Goal: Task Accomplishment & Management: Manage account settings

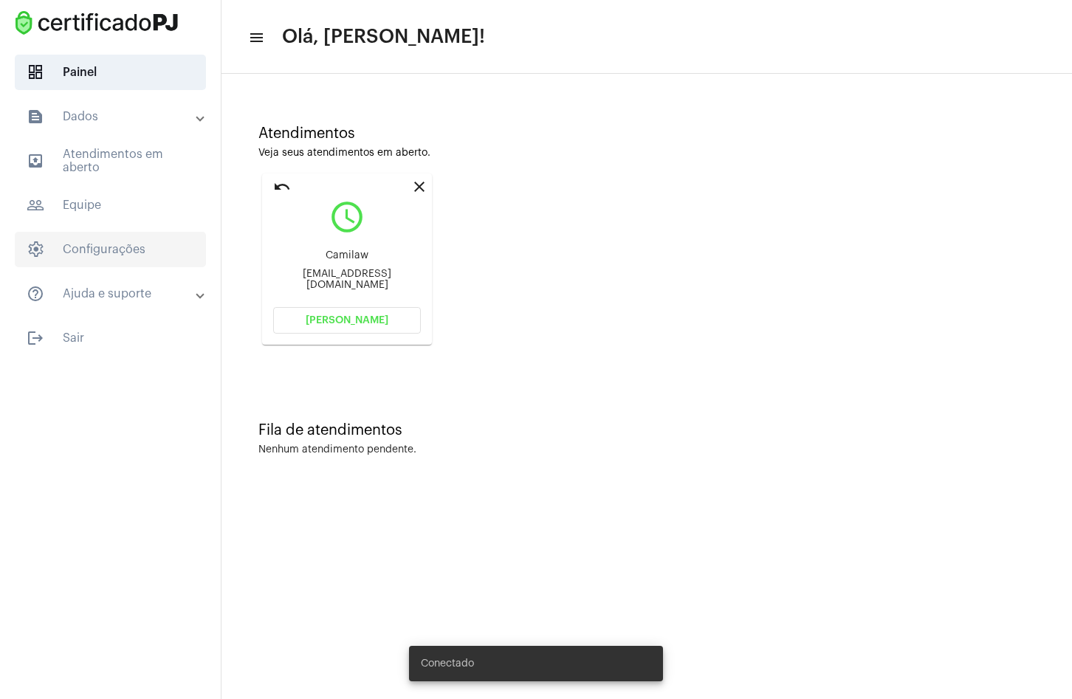
click at [136, 266] on span "settings Configurações" at bounding box center [110, 249] width 191 height 35
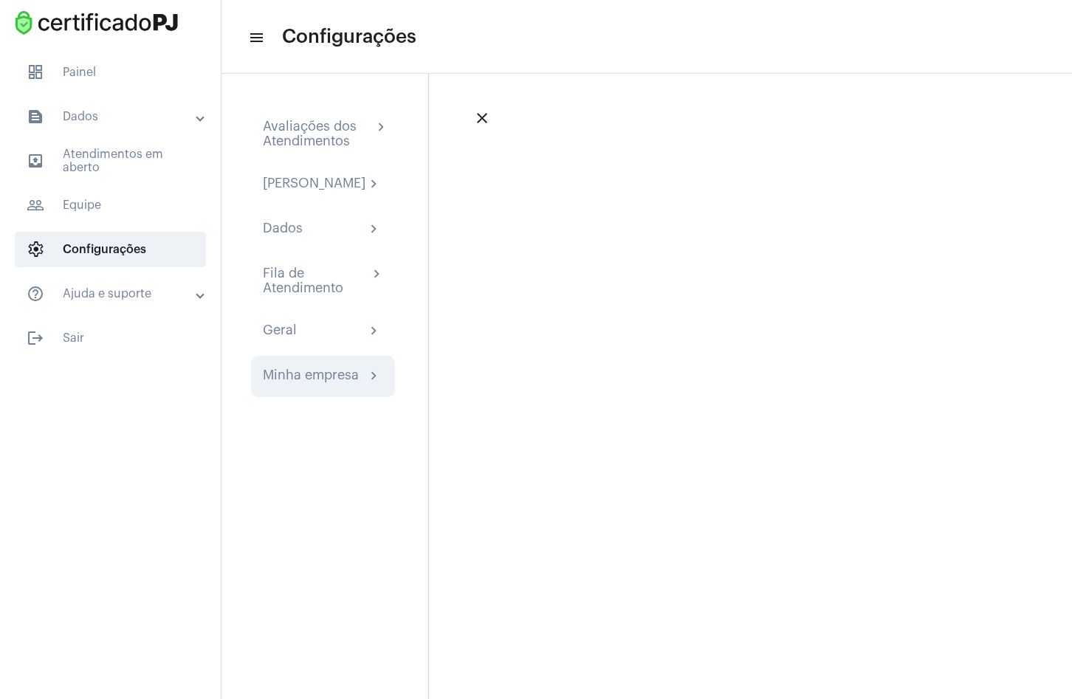
click at [323, 385] on div "Minha empresa" at bounding box center [311, 377] width 96 height 18
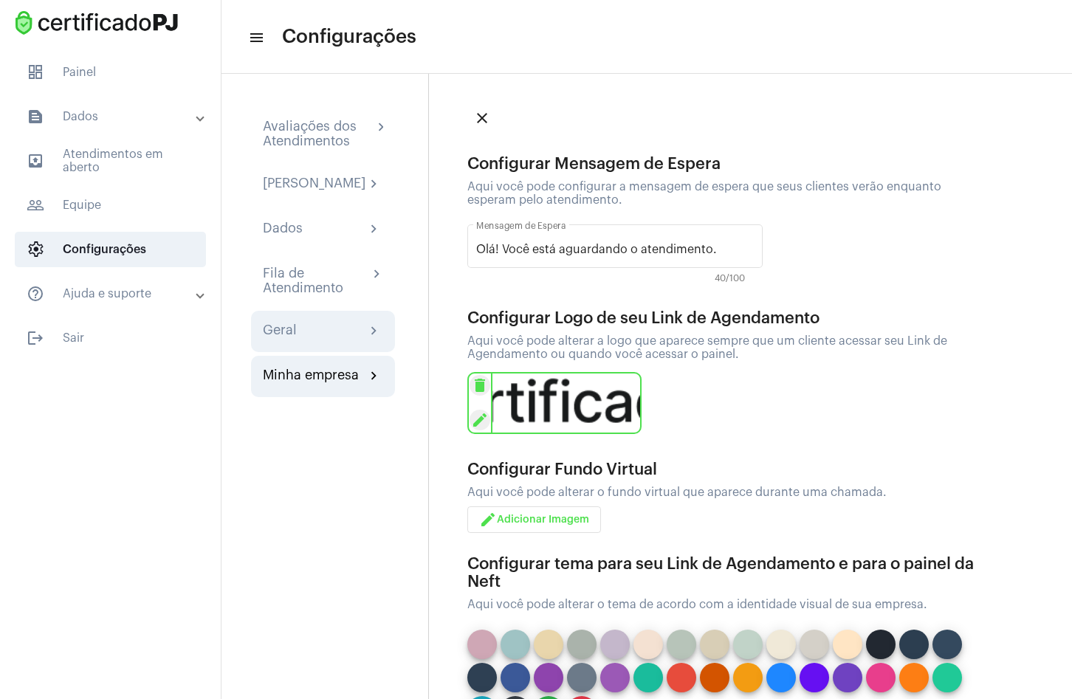
click at [333, 352] on div "Geral chevron_right" at bounding box center [323, 331] width 144 height 41
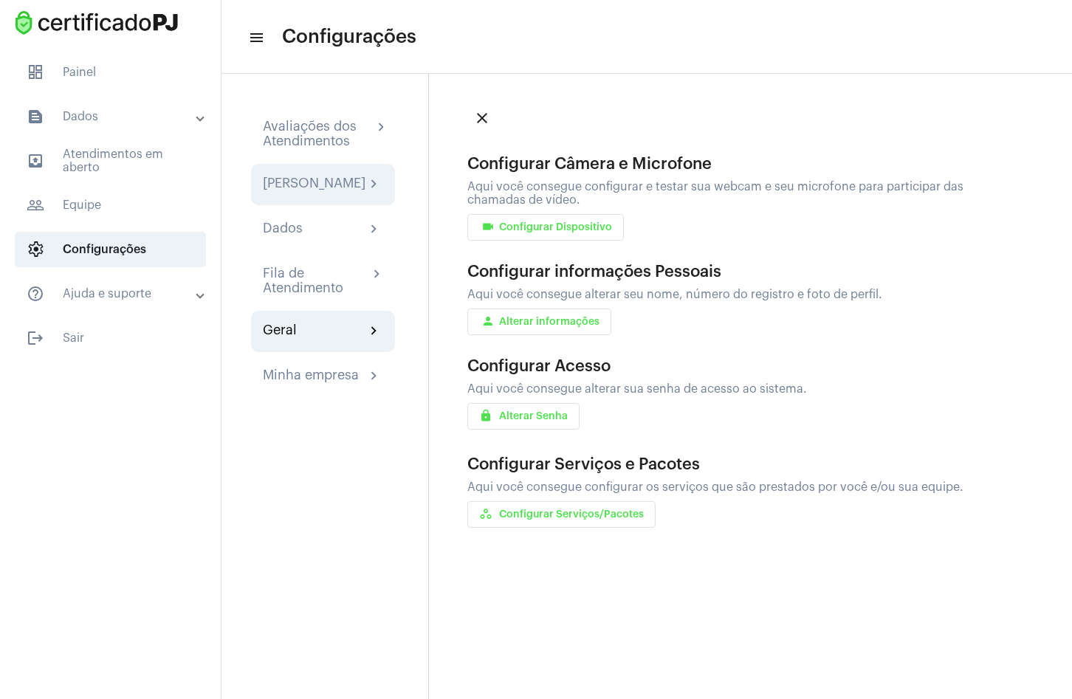
click at [334, 176] on div "[PERSON_NAME]" at bounding box center [314, 185] width 103 height 18
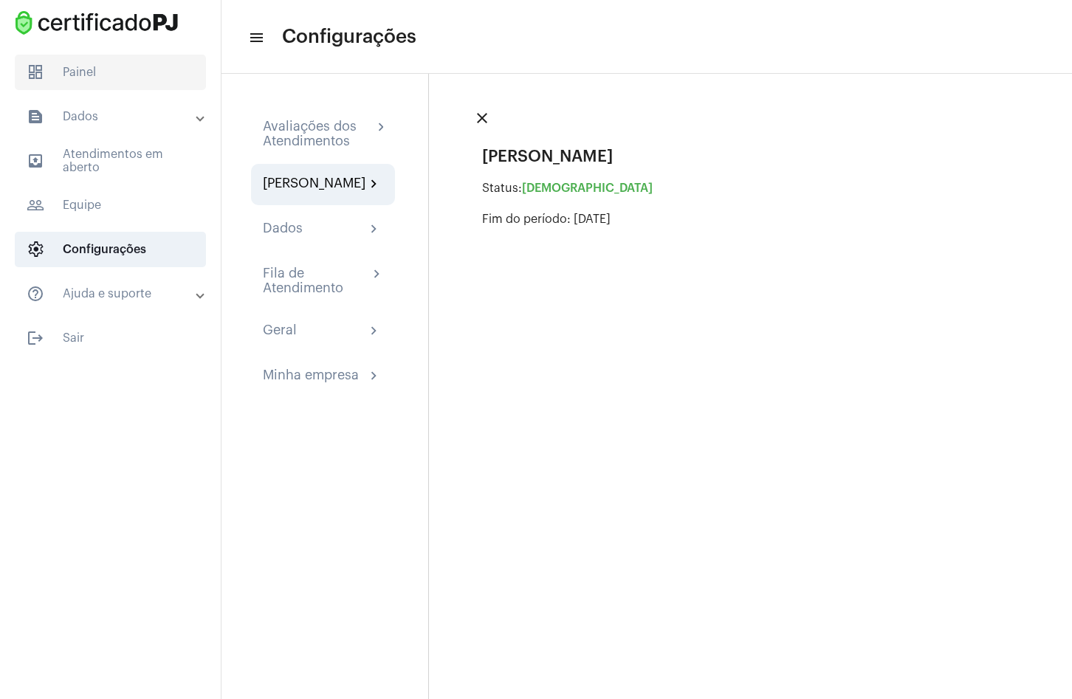
click at [71, 72] on span "dashboard Painel" at bounding box center [110, 72] width 191 height 35
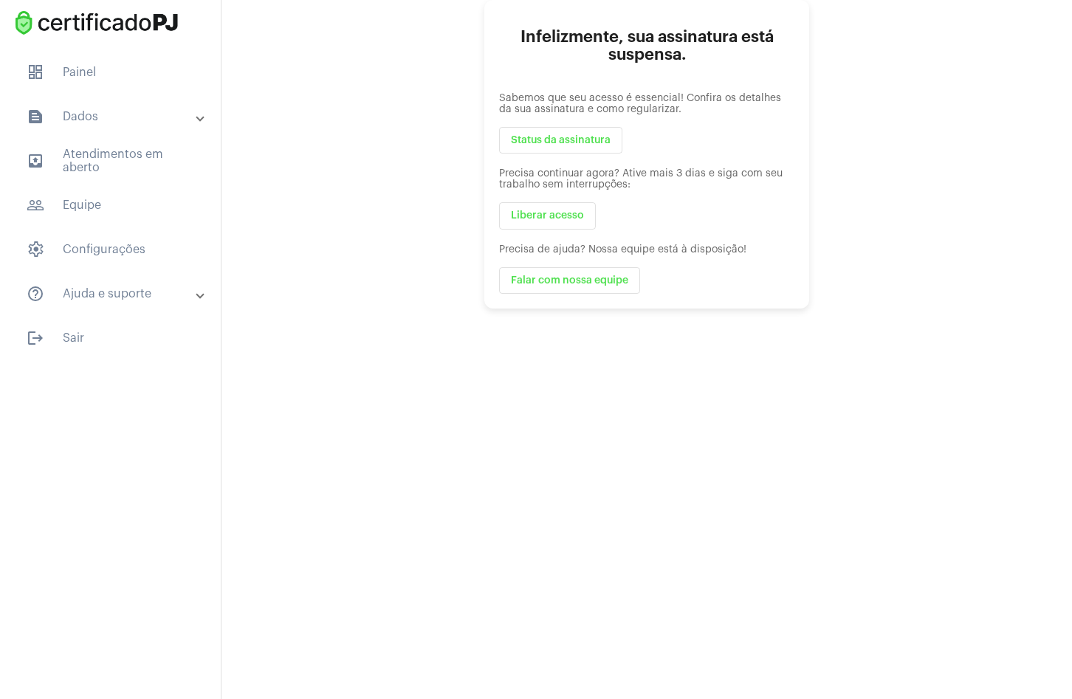
click at [535, 146] on button "Status da assinatura" at bounding box center [560, 140] width 123 height 27
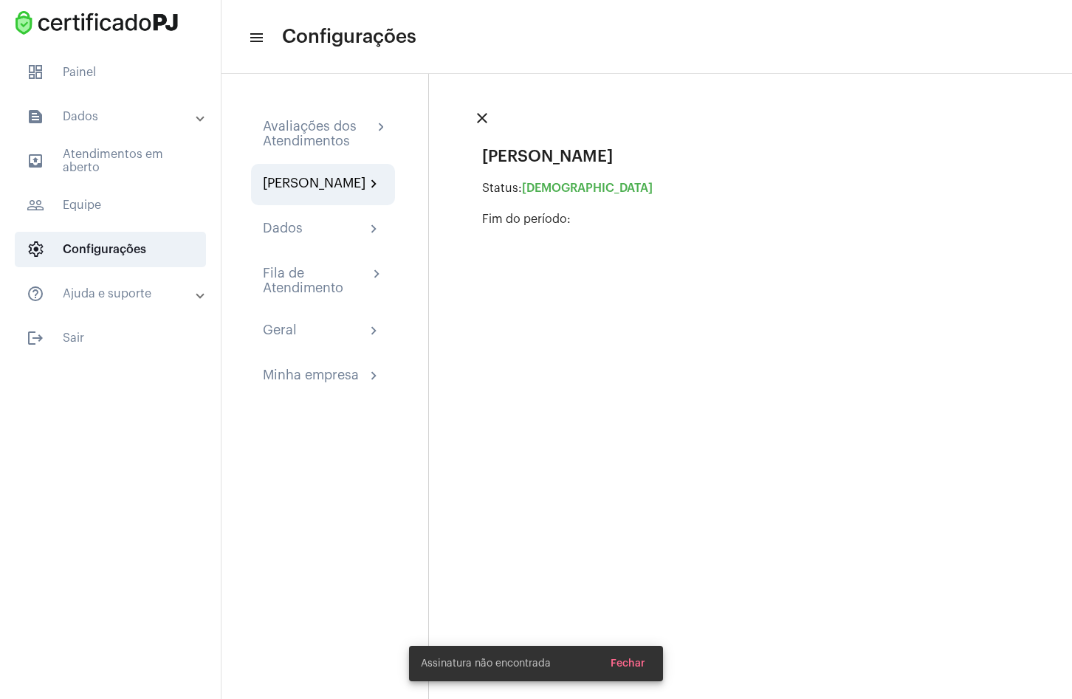
click at [638, 665] on span "Fechar" at bounding box center [627, 663] width 35 height 10
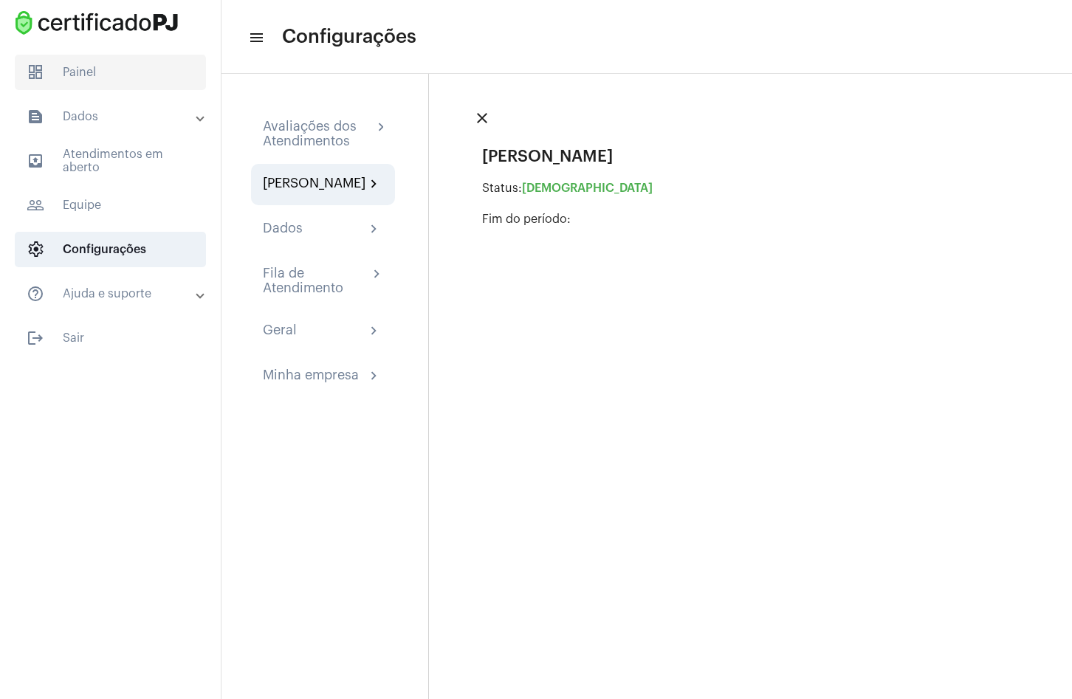
click at [76, 66] on span "dashboard Painel" at bounding box center [110, 72] width 191 height 35
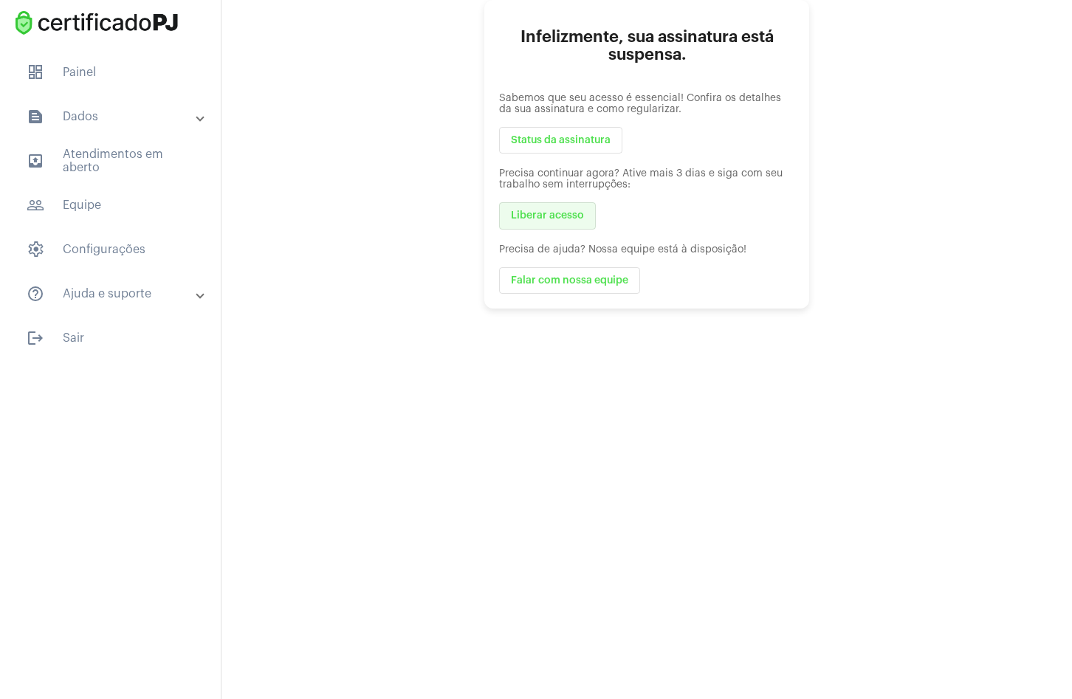
click at [550, 218] on span "Liberar acesso" at bounding box center [547, 216] width 73 height 10
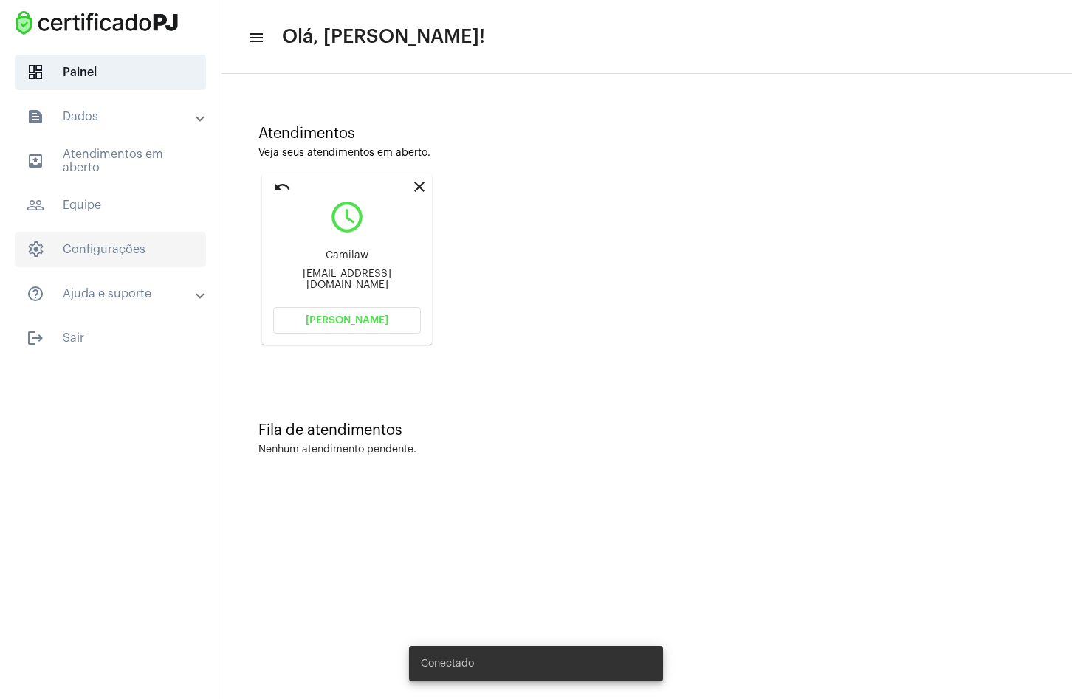
click at [101, 250] on span "settings Configurações" at bounding box center [110, 249] width 191 height 35
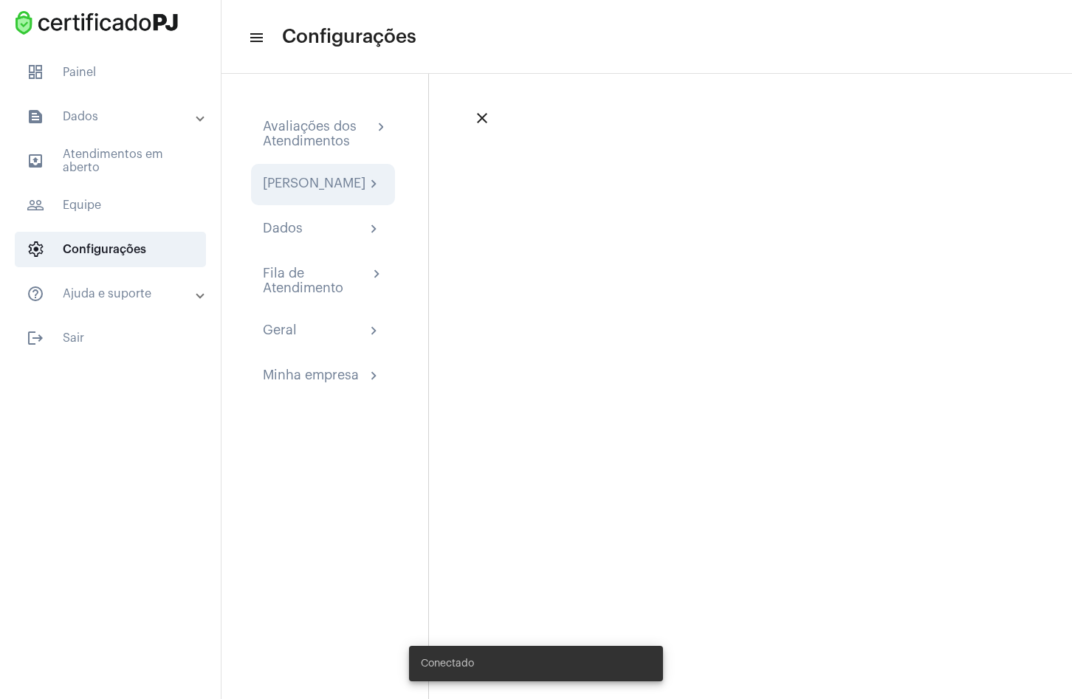
click at [303, 190] on div "[PERSON_NAME]" at bounding box center [314, 185] width 103 height 18
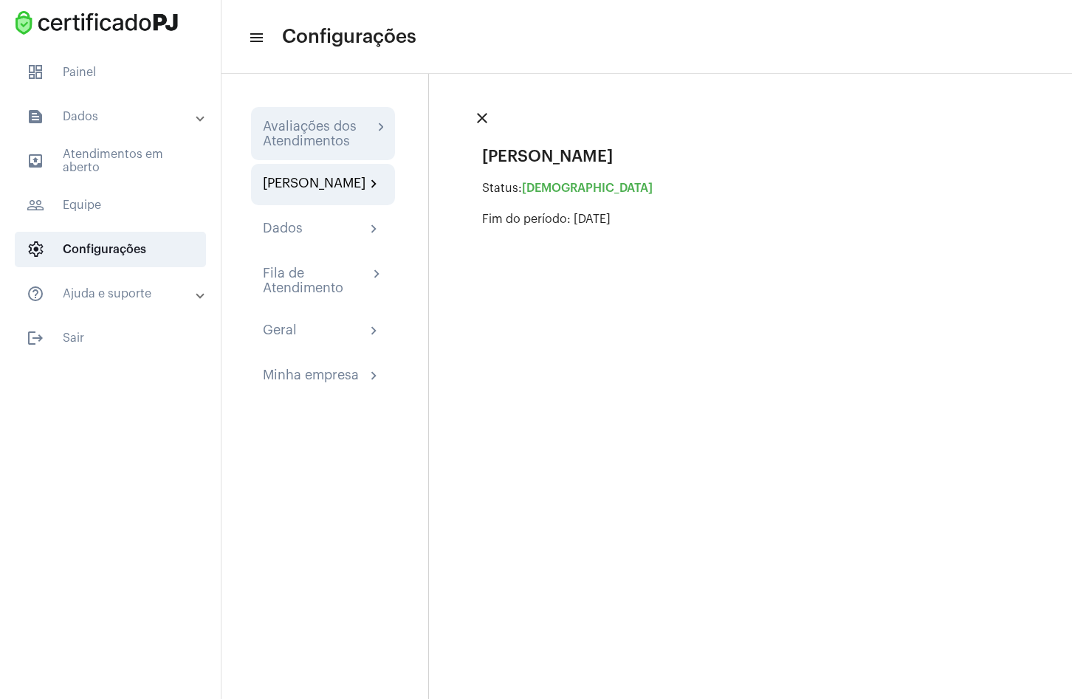
click at [326, 128] on div "Avaliações dos Atendimentos" at bounding box center [318, 134] width 110 height 30
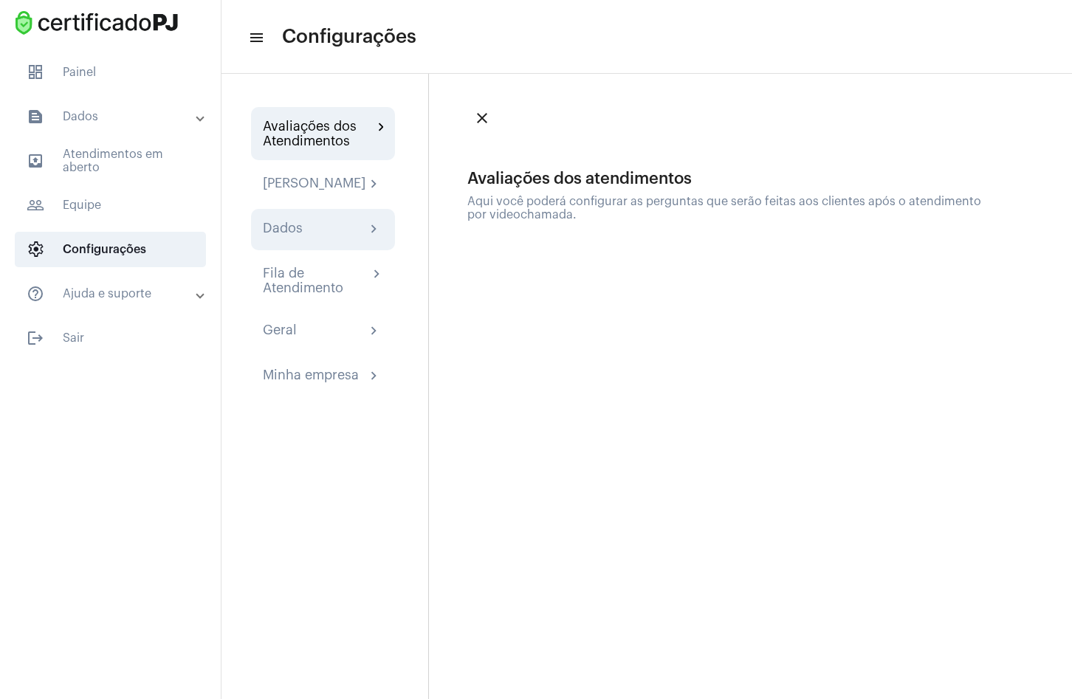
click at [328, 238] on div "Dados chevron_right" at bounding box center [323, 230] width 120 height 18
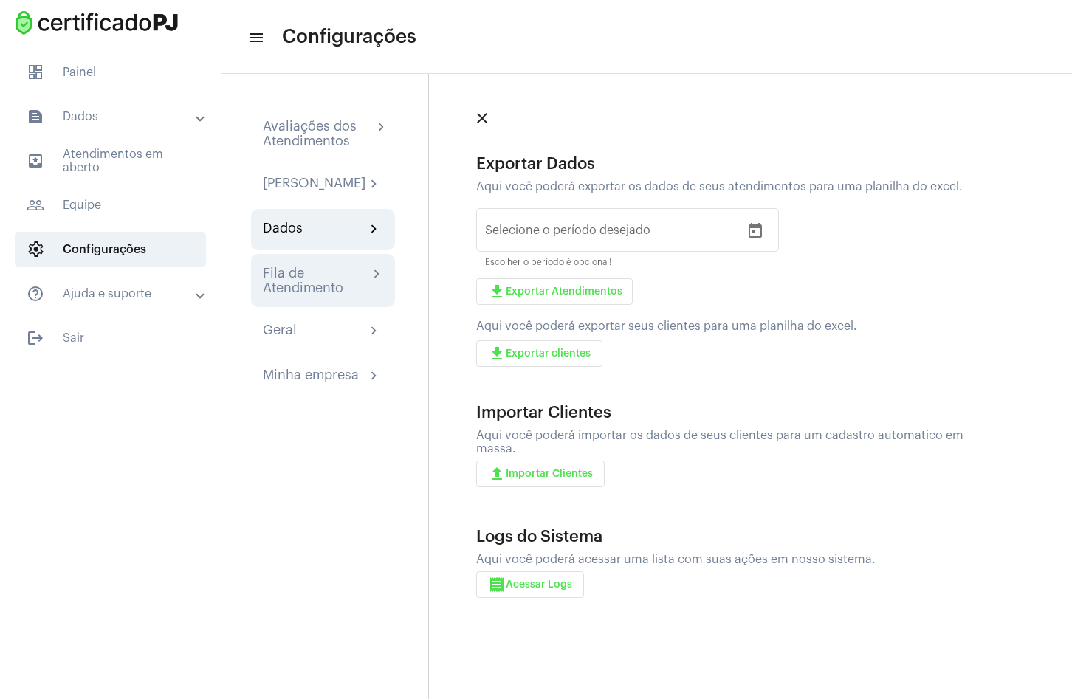
click at [316, 295] on div "Fila de Atendimento" at bounding box center [316, 281] width 106 height 30
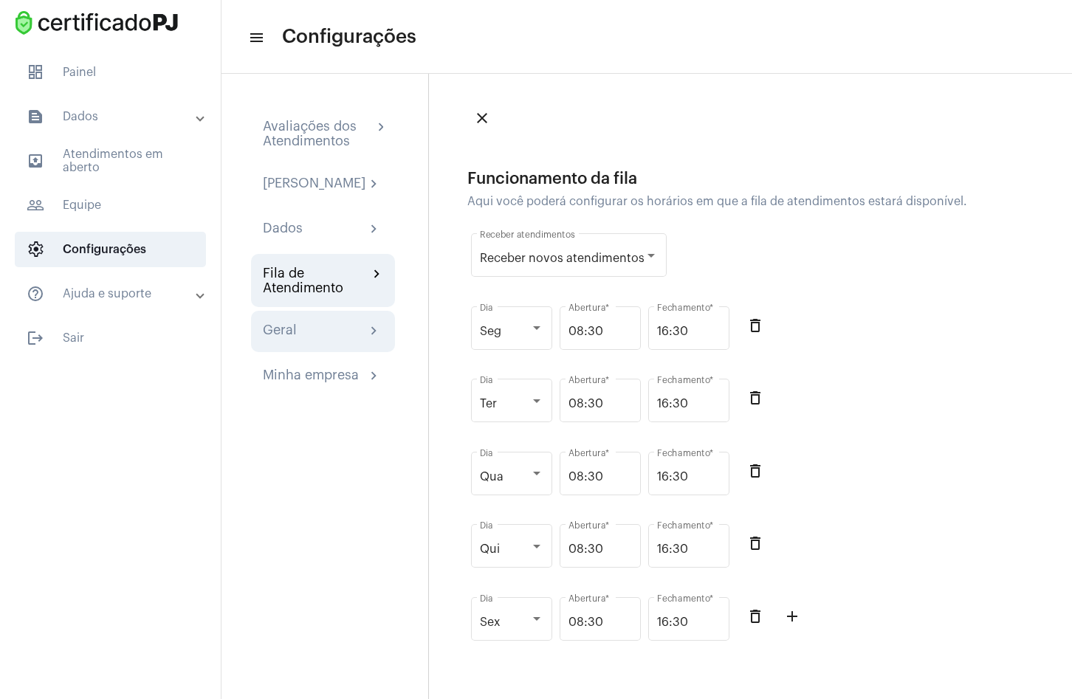
click at [306, 334] on div "Geral chevron_right" at bounding box center [323, 331] width 144 height 41
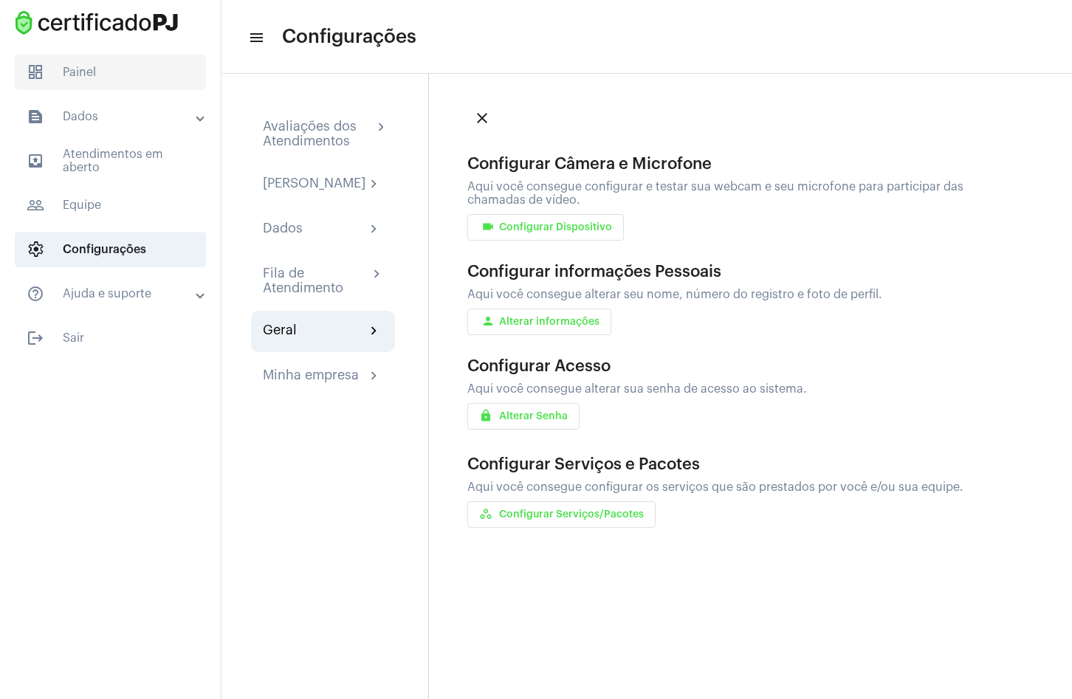
click at [96, 79] on span "dashboard Painel" at bounding box center [110, 72] width 191 height 35
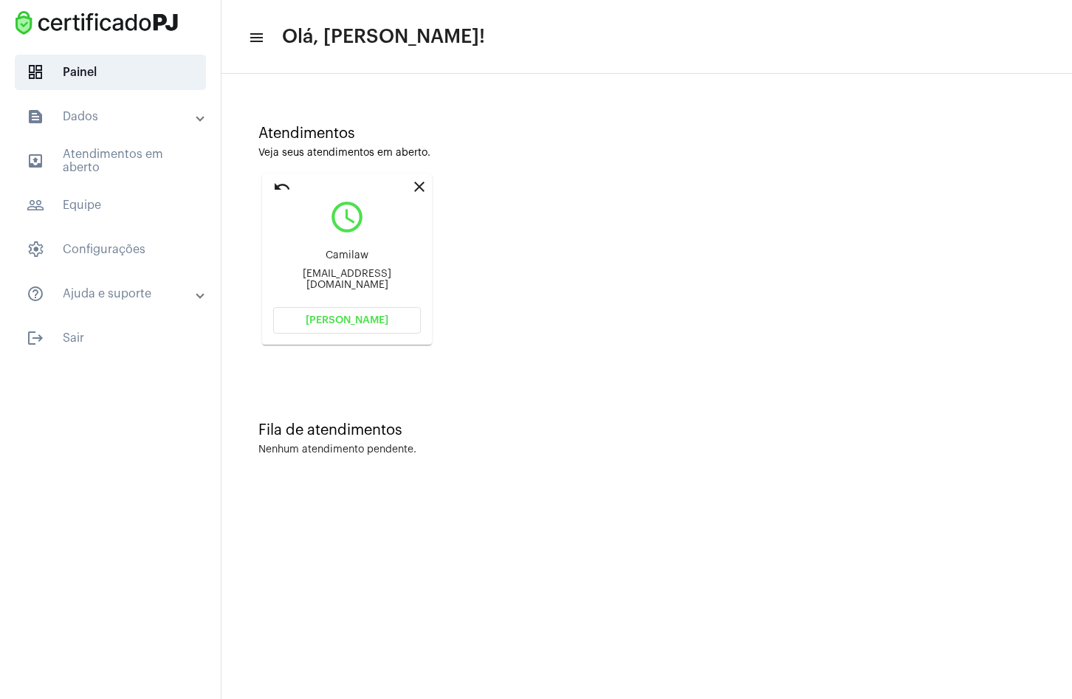
click at [89, 120] on mat-panel-title "text_snippet_outlined Dados" at bounding box center [112, 117] width 171 height 18
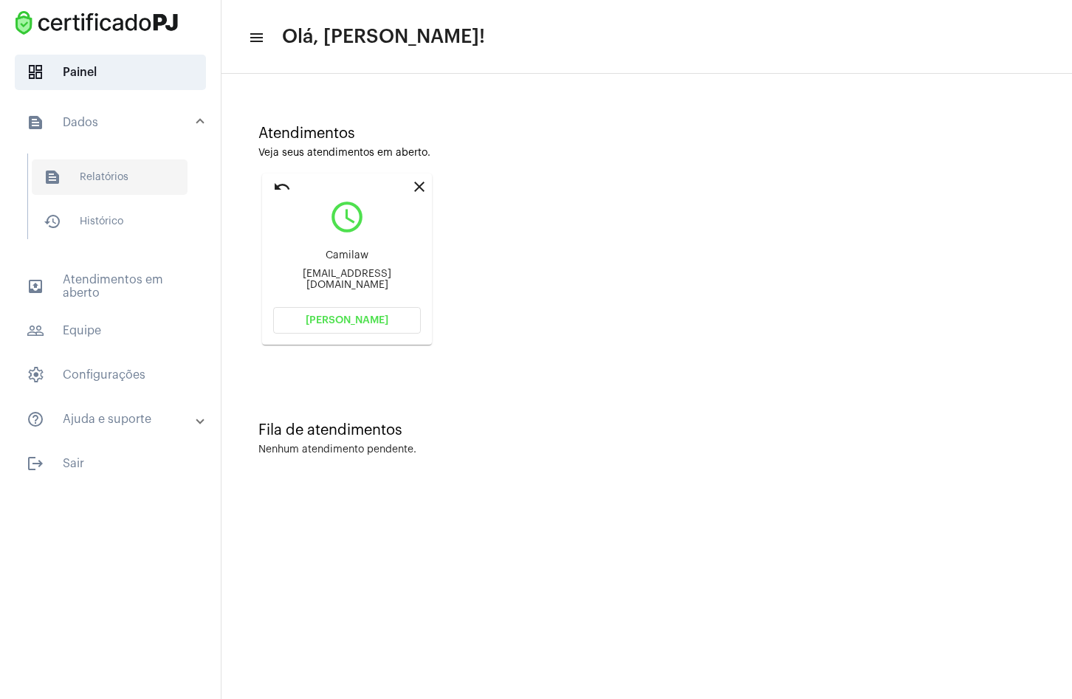
click at [111, 187] on span "text_snippet_outlined Relatórios" at bounding box center [110, 176] width 156 height 35
